Goal: Task Accomplishment & Management: Manage account settings

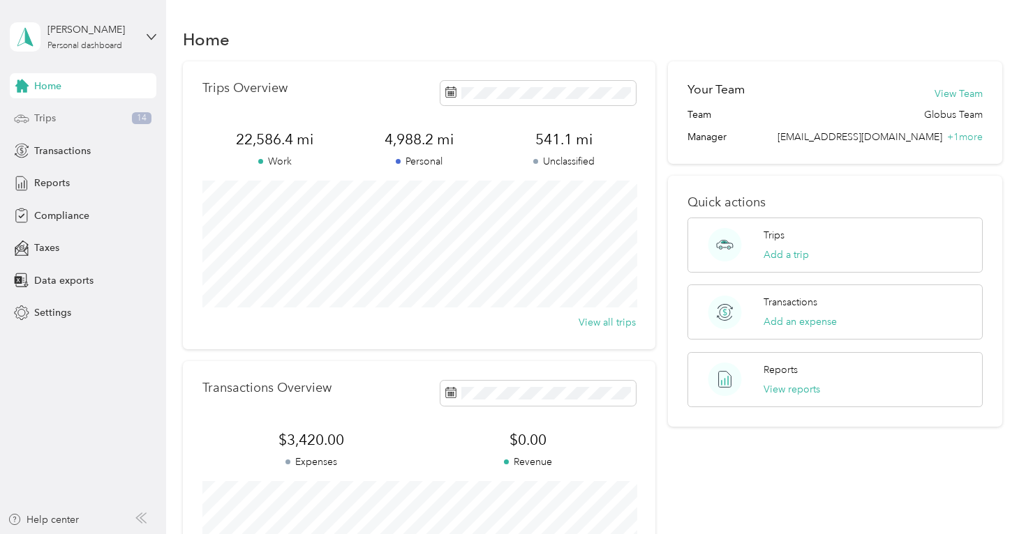
click at [101, 111] on div "Trips 14" at bounding box center [83, 118] width 147 height 25
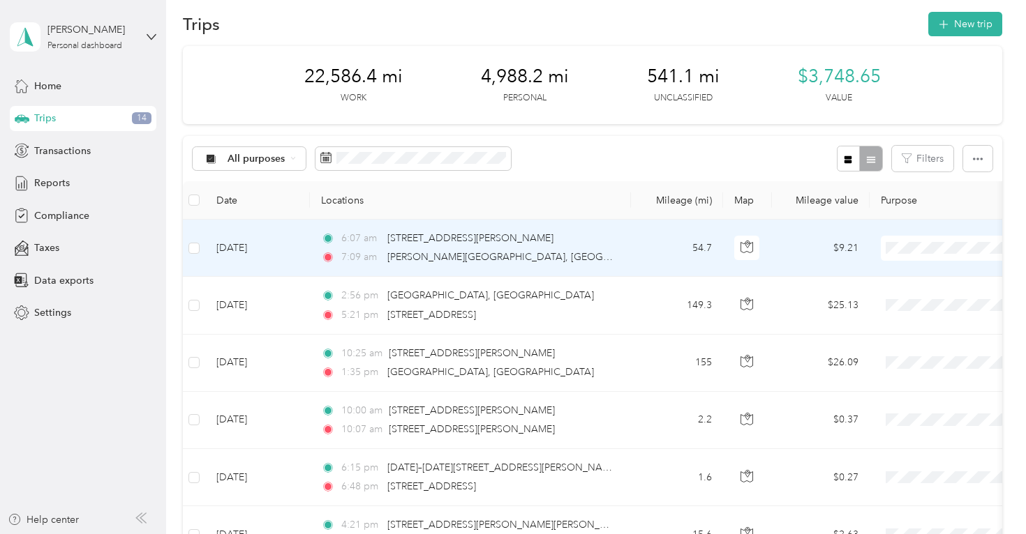
scroll to position [17, 0]
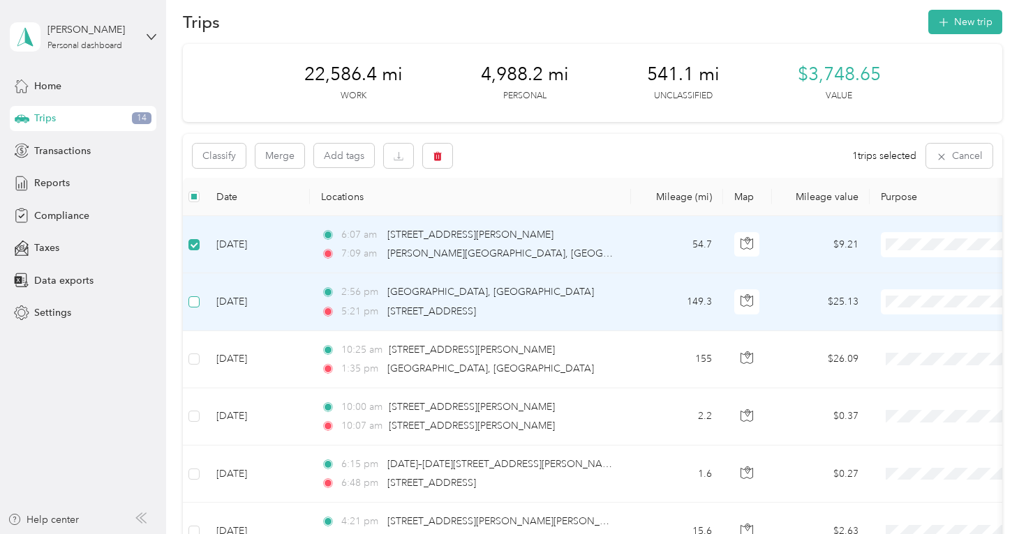
click at [196, 306] on span at bounding box center [193, 302] width 11 height 11
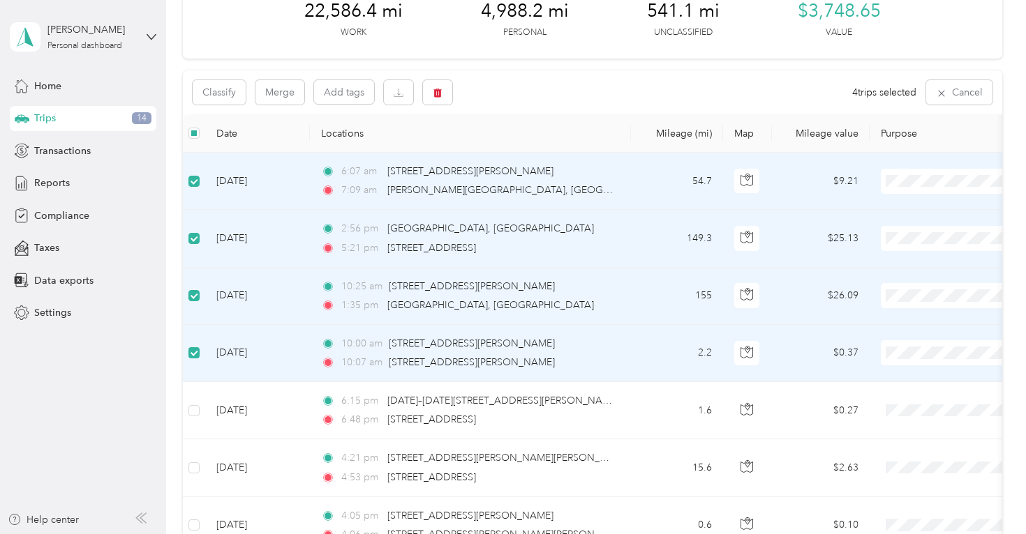
scroll to position [84, 0]
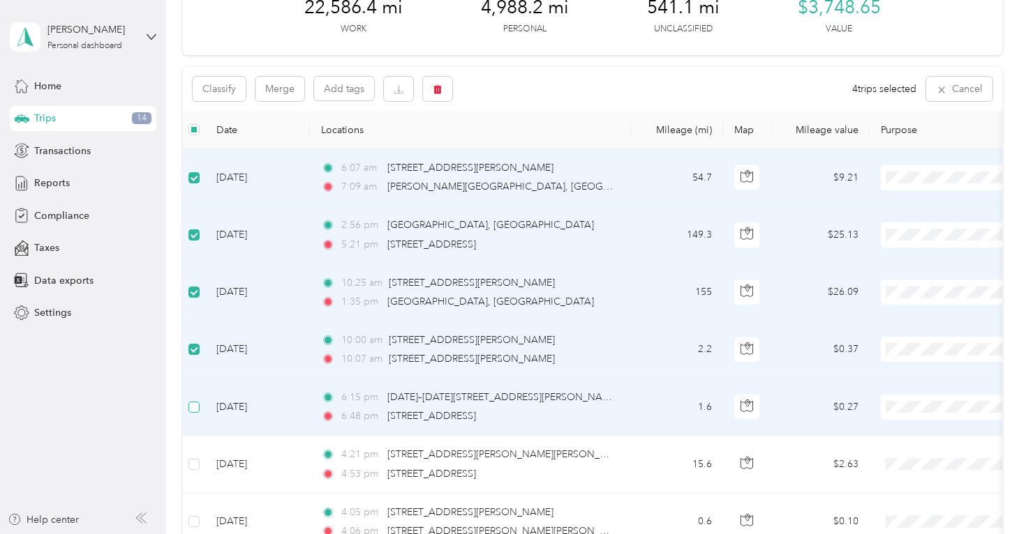
click at [195, 410] on span at bounding box center [193, 407] width 11 height 11
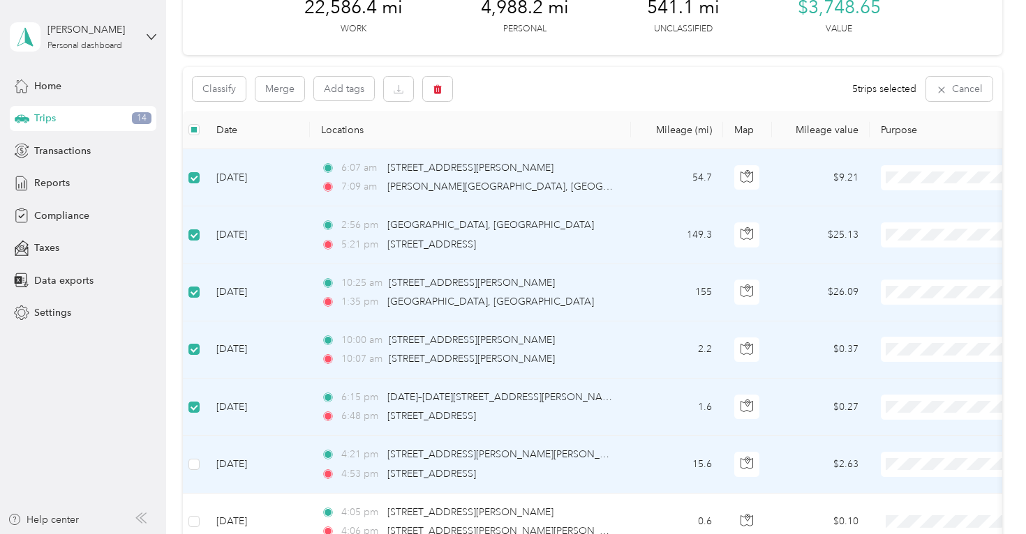
click at [186, 468] on td at bounding box center [194, 464] width 22 height 57
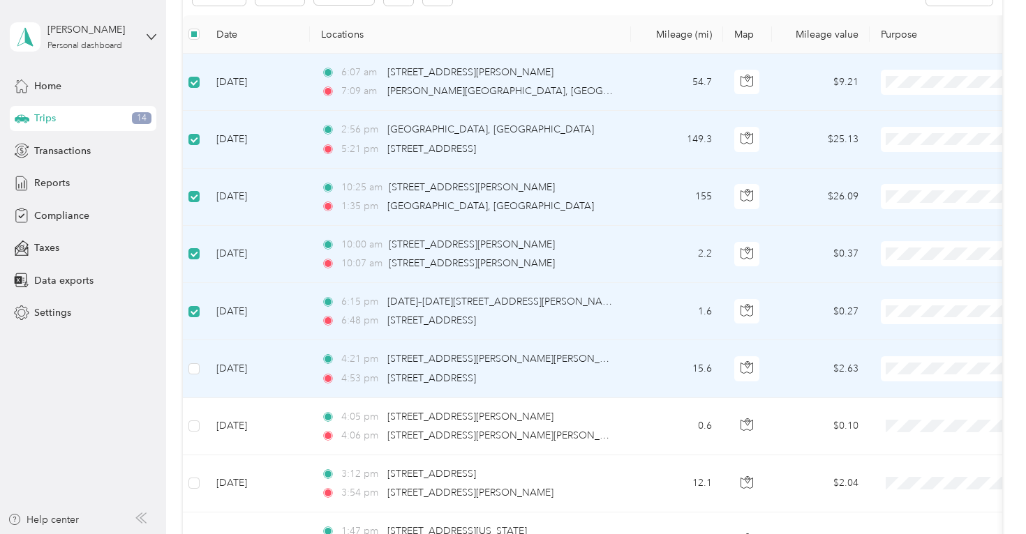
scroll to position [190, 0]
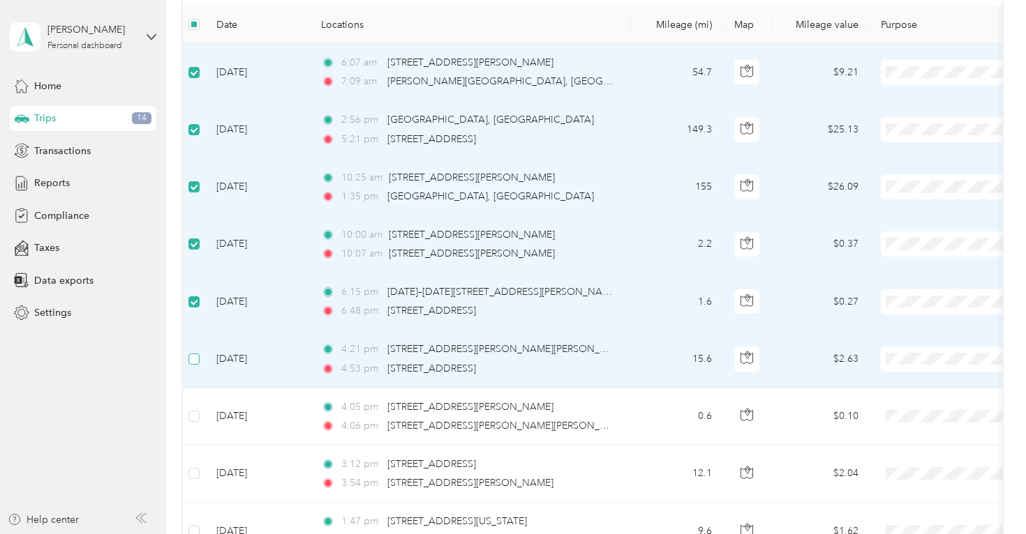
click at [199, 360] on span at bounding box center [193, 359] width 11 height 11
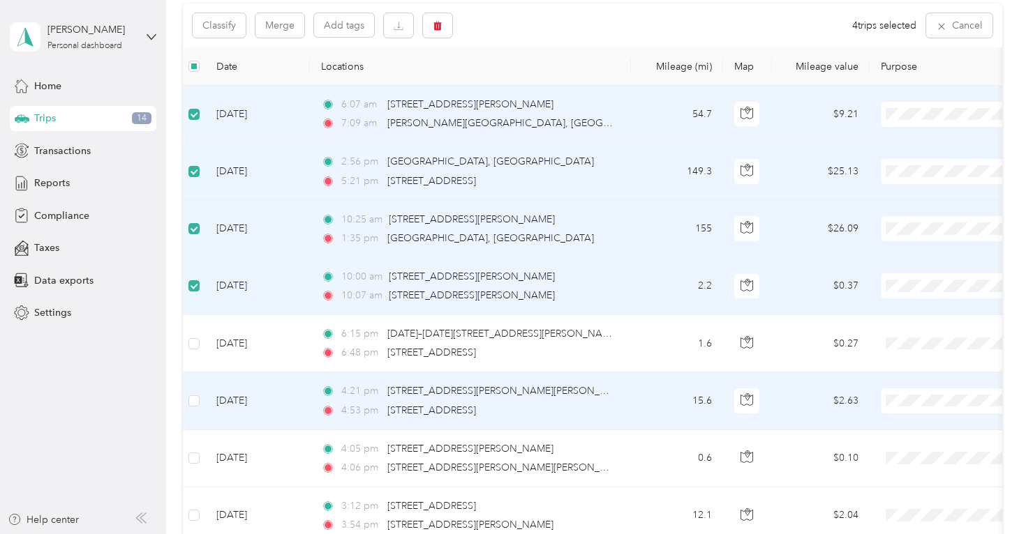
scroll to position [95, 0]
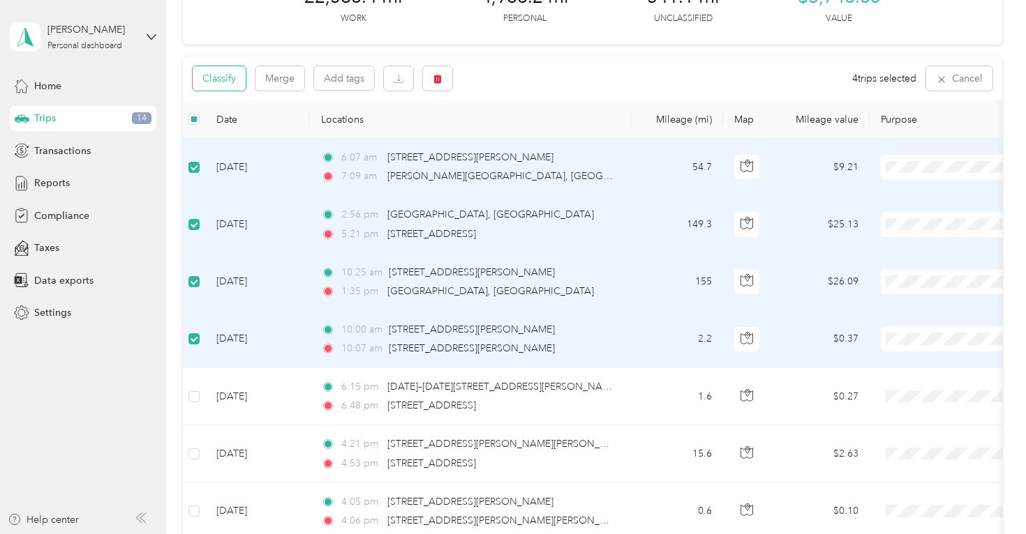
click at [232, 78] on button "Classify" at bounding box center [219, 78] width 53 height 24
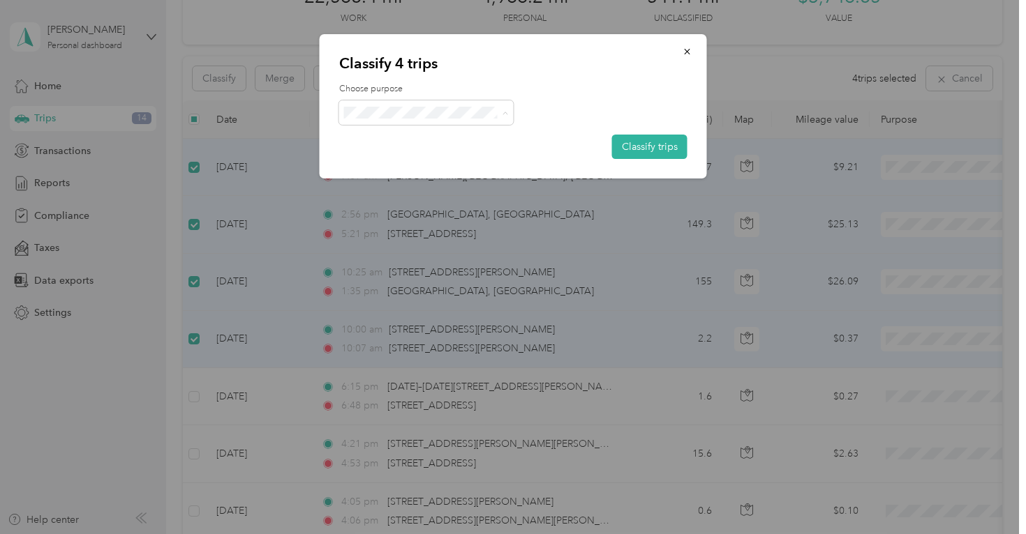
click at [392, 127] on li "Globus" at bounding box center [426, 138] width 174 height 24
click at [629, 144] on button "Classify trips" at bounding box center [649, 147] width 75 height 24
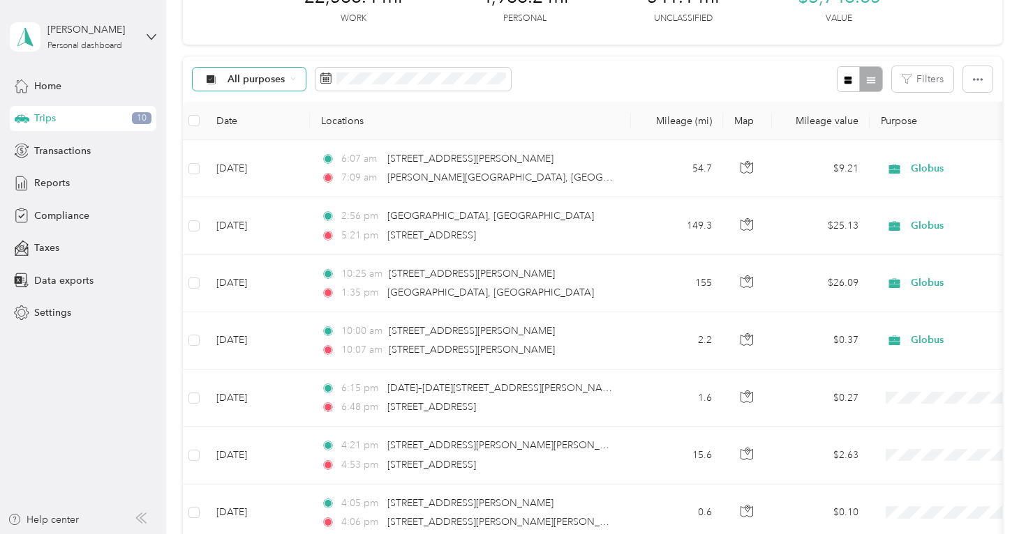
click at [264, 80] on span "All purposes" at bounding box center [256, 80] width 58 height 10
click at [260, 130] on li "Unclassified" at bounding box center [249, 128] width 112 height 24
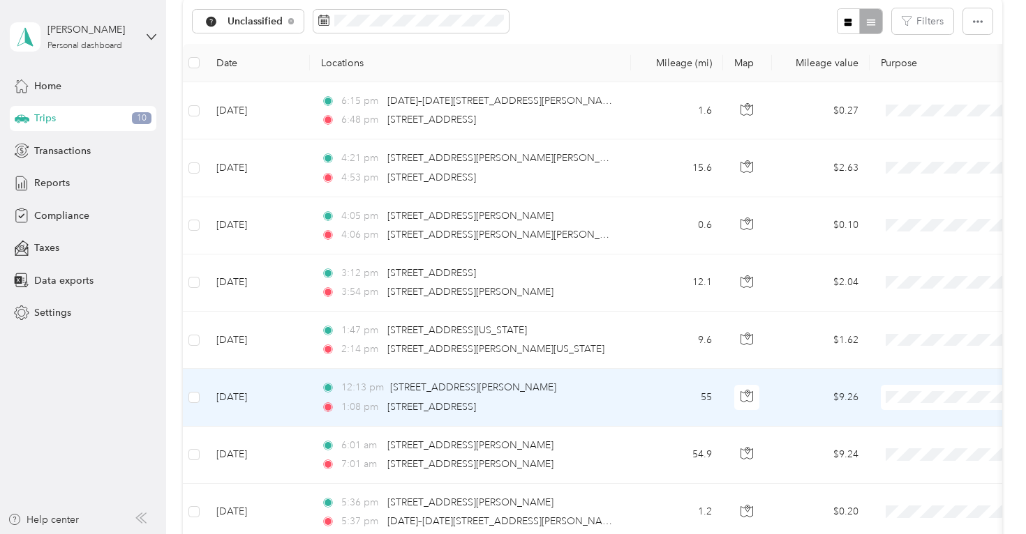
scroll to position [159, 0]
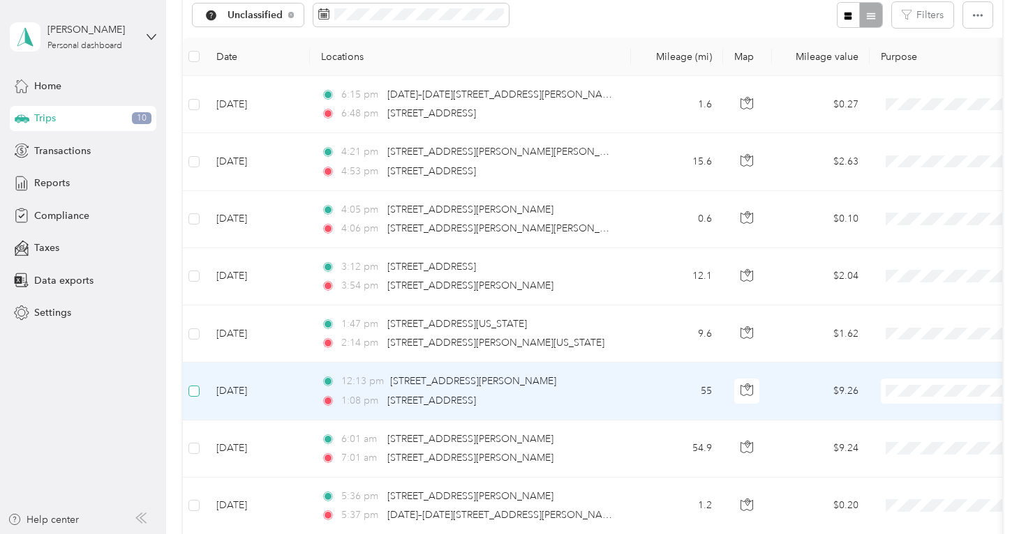
click at [195, 394] on span at bounding box center [193, 391] width 11 height 11
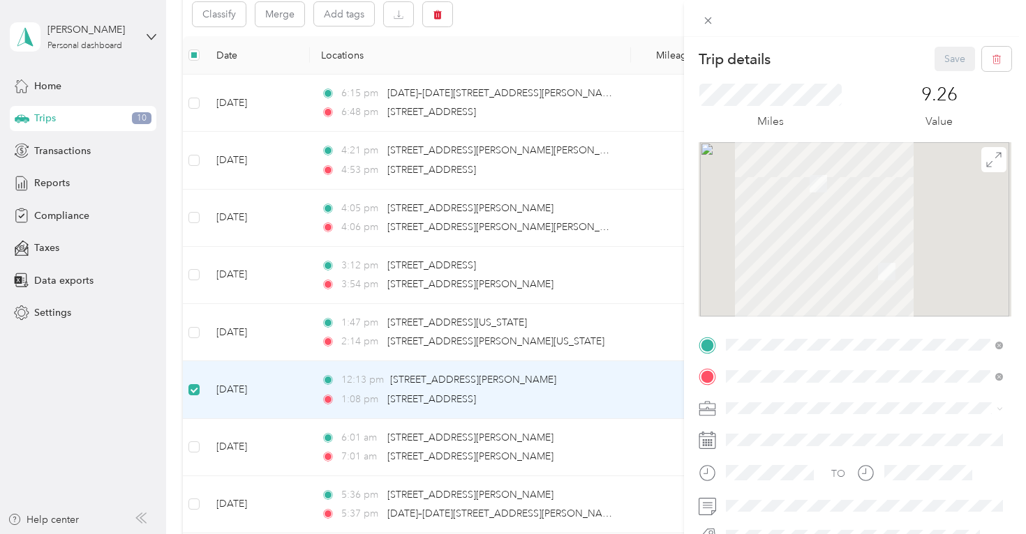
click at [197, 440] on div "Trip details Save This trip cannot be edited because it is either under review,…" at bounding box center [513, 267] width 1026 height 534
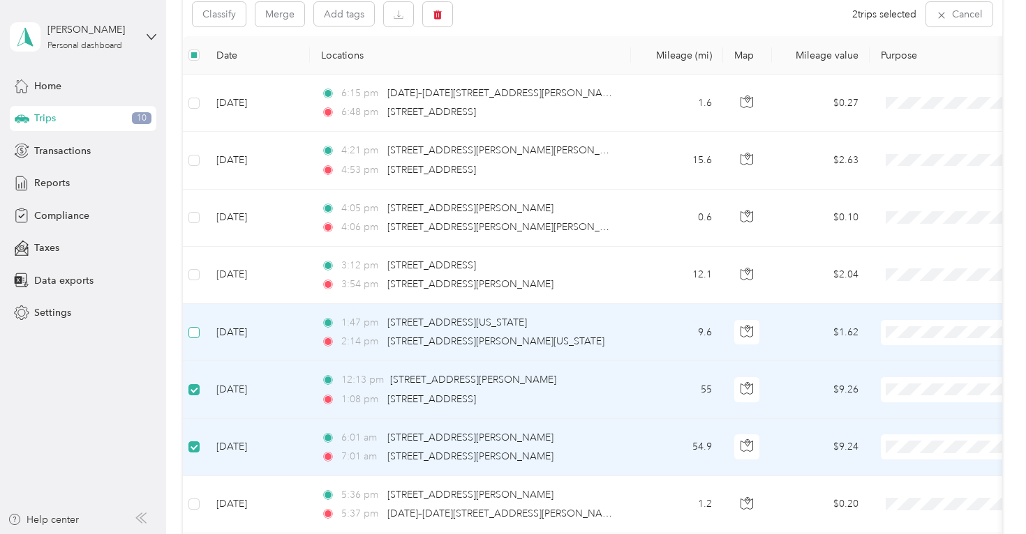
click at [197, 336] on span at bounding box center [193, 332] width 11 height 11
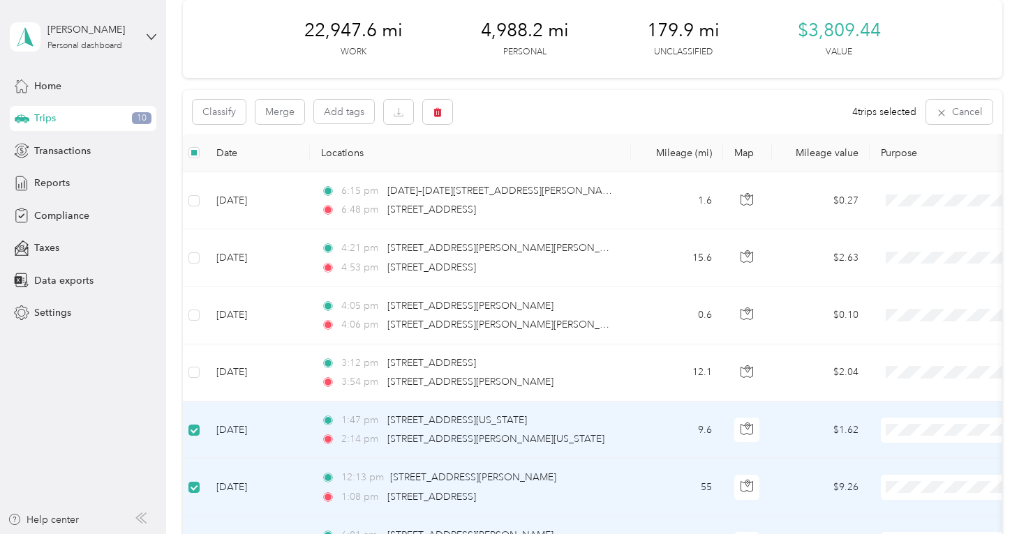
scroll to position [20, 0]
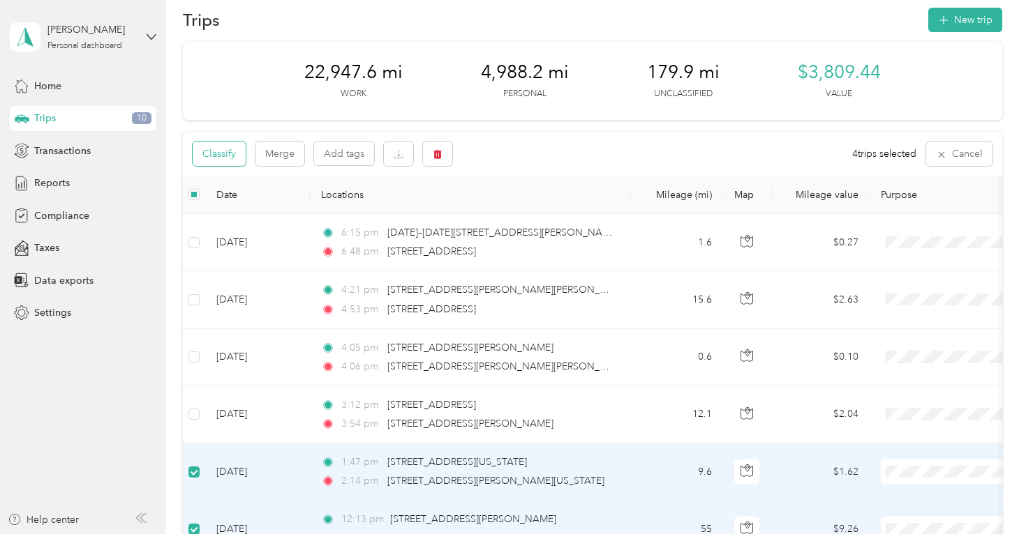
click at [225, 161] on button "Classify" at bounding box center [219, 154] width 53 height 24
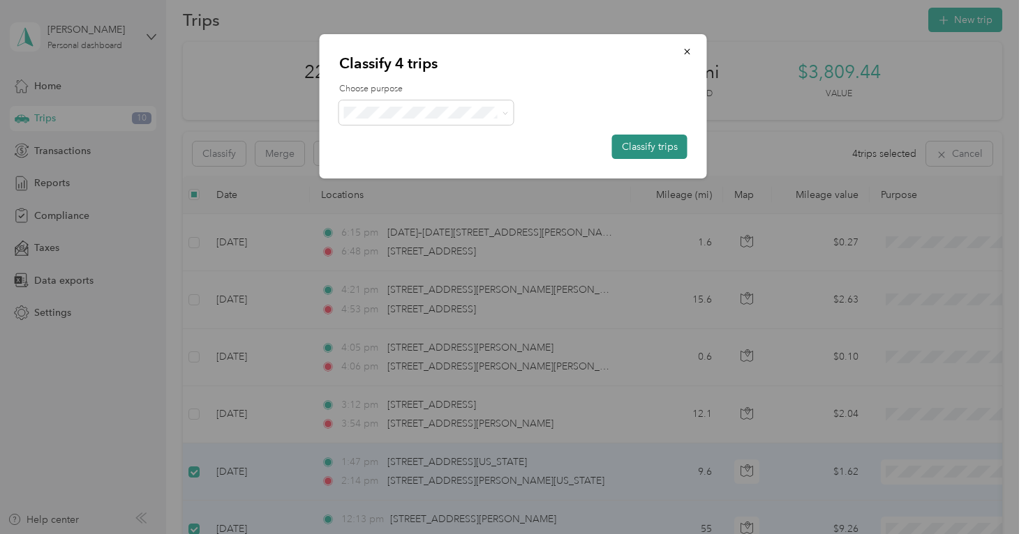
click at [625, 149] on button "Classify trips" at bounding box center [649, 147] width 75 height 24
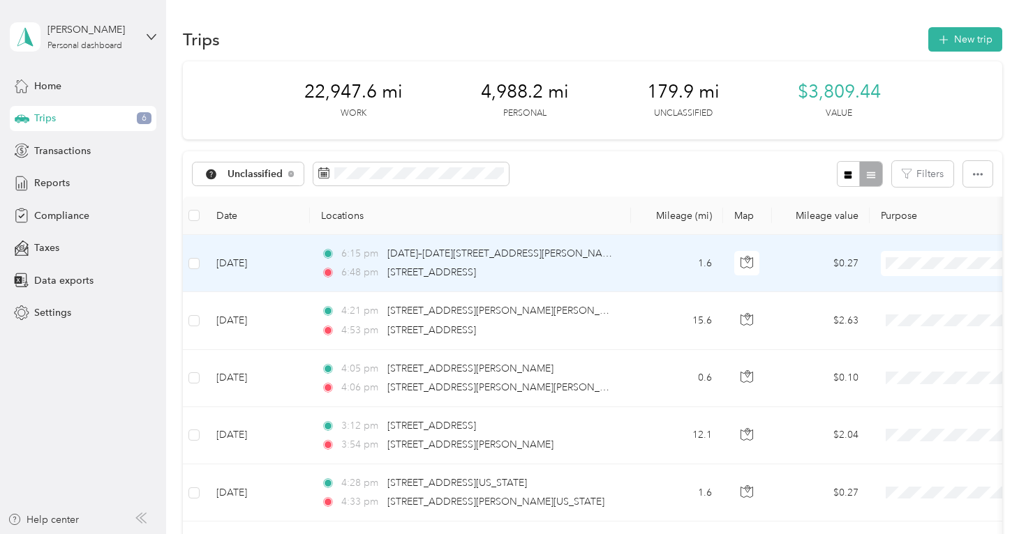
scroll to position [0, 0]
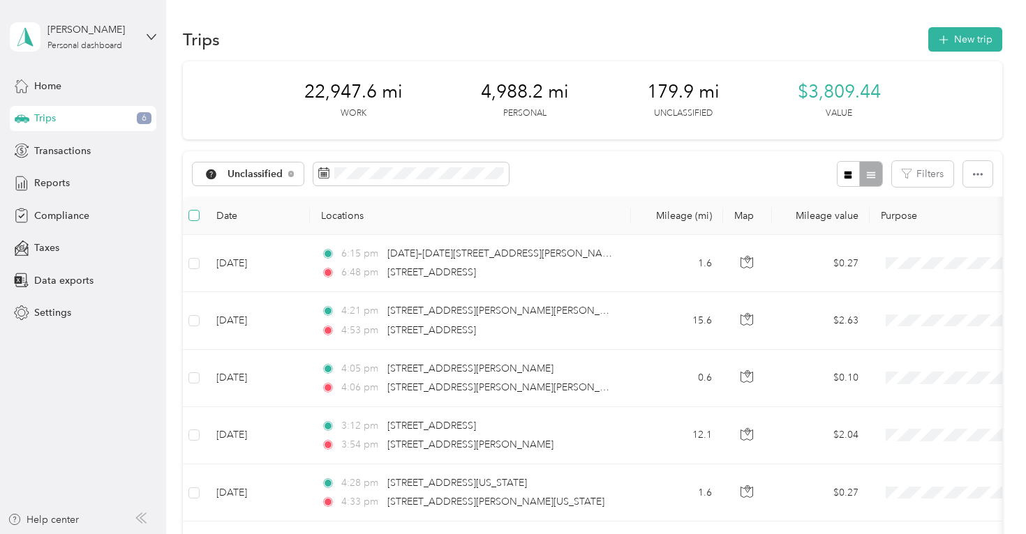
click at [195, 220] on span at bounding box center [193, 215] width 11 height 11
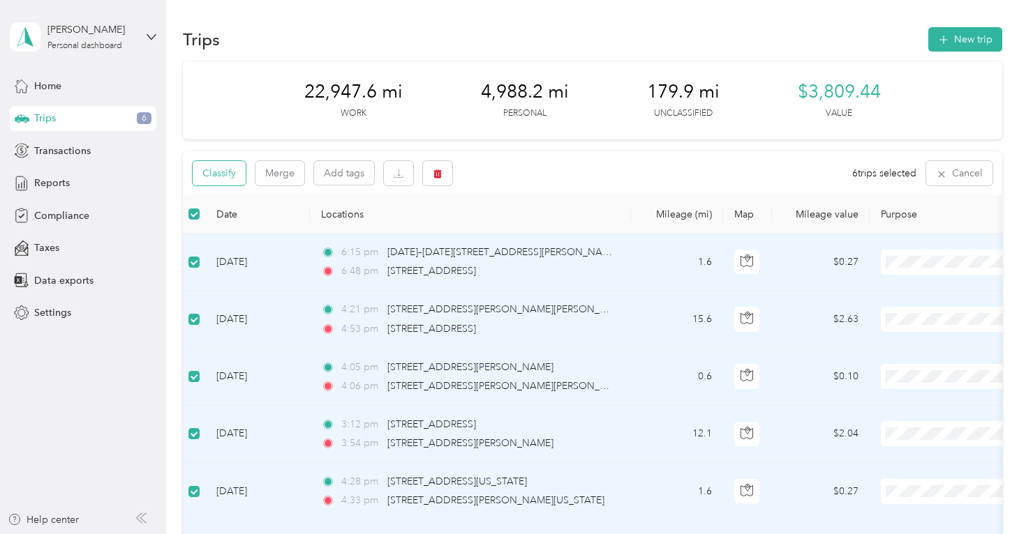
click at [216, 174] on button "Classify" at bounding box center [219, 173] width 53 height 24
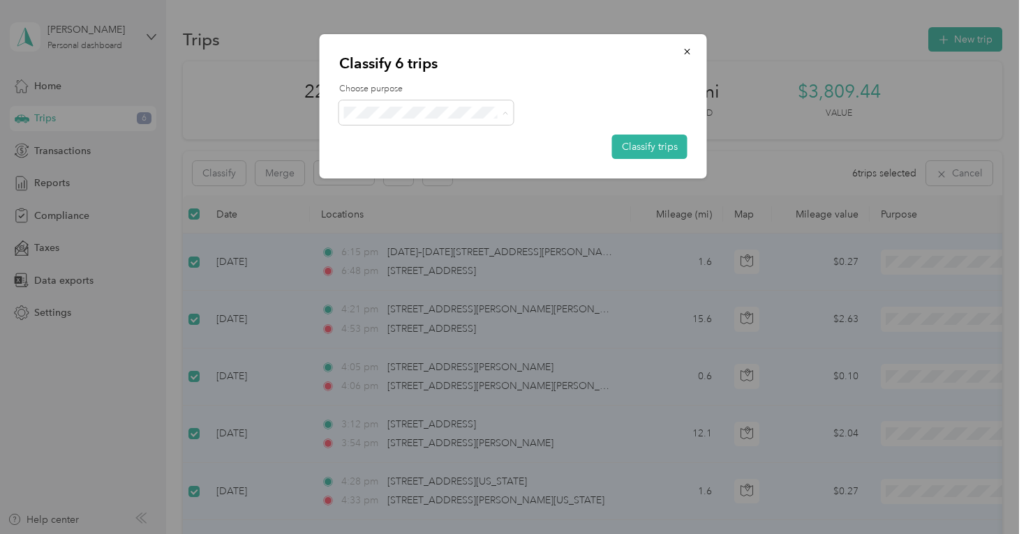
click at [401, 158] on span "Personal" at bounding box center [438, 162] width 130 height 15
click at [634, 146] on button "Classify trips" at bounding box center [649, 147] width 75 height 24
